Goal: Task Accomplishment & Management: Use online tool/utility

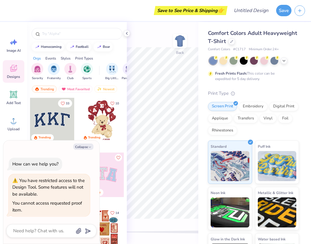
click at [143, 18] on div "Save to See Price & Shipping 👉" at bounding box center [117, 10] width 217 height 21
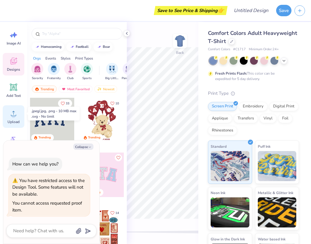
scroll to position [20, 0]
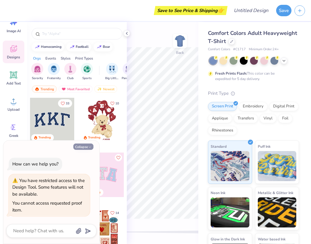
click at [88, 148] on button "Collapse" at bounding box center [83, 147] width 20 height 6
type textarea "x"
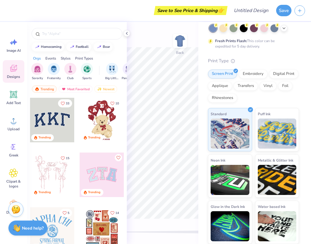
scroll to position [0, 0]
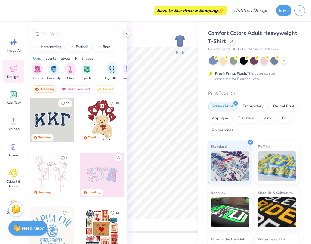
click at [141, 4] on div "Save to See Price & Shipping 👉" at bounding box center [117, 10] width 217 height 21
click at [129, 34] on icon at bounding box center [127, 33] width 5 height 5
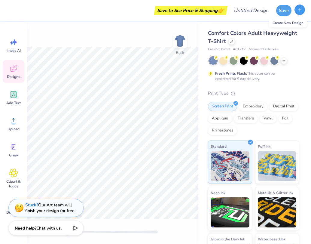
click at [299, 10] on line "button" at bounding box center [300, 10] width 3 height 0
click at [304, 11] on button "button" at bounding box center [300, 10] width 11 height 11
click at [301, 11] on icon "button" at bounding box center [300, 9] width 5 height 5
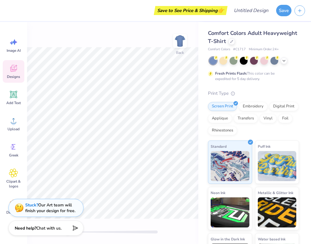
click at [11, 58] on div "Image AI Designs Add Text Upload Greek Clipart & logos Decorate" at bounding box center [14, 126] width 22 height 184
